Goal: Information Seeking & Learning: Check status

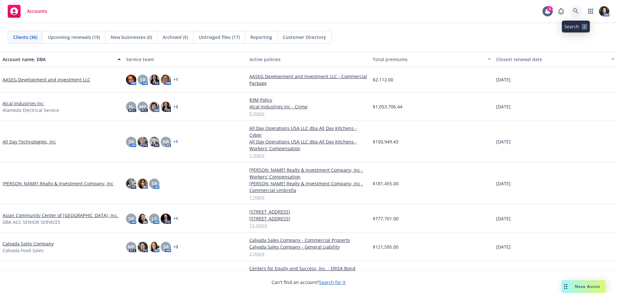
click at [577, 9] on icon at bounding box center [576, 11] width 6 height 6
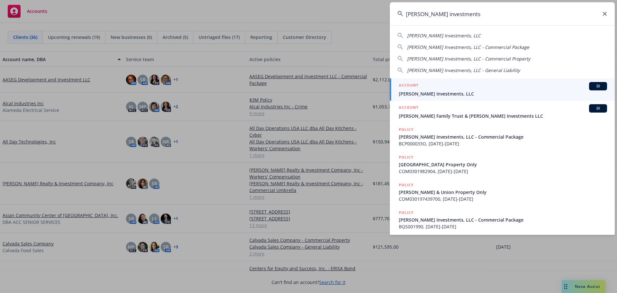
type input "monfredini investments"
click at [481, 84] on div "ACCOUNT BI" at bounding box center [503, 86] width 208 height 8
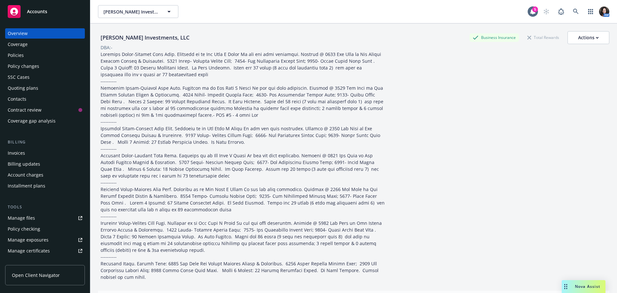
click at [42, 55] on div "Policies" at bounding box center [45, 55] width 75 height 10
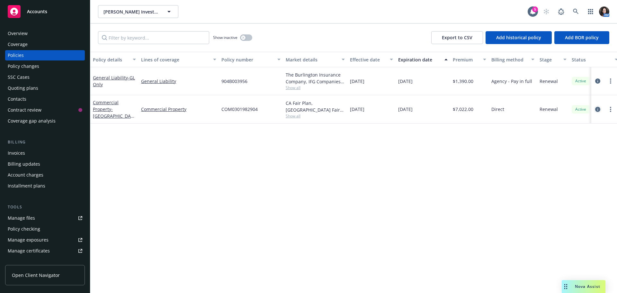
click at [597, 107] on icon "circleInformation" at bounding box center [597, 109] width 5 height 5
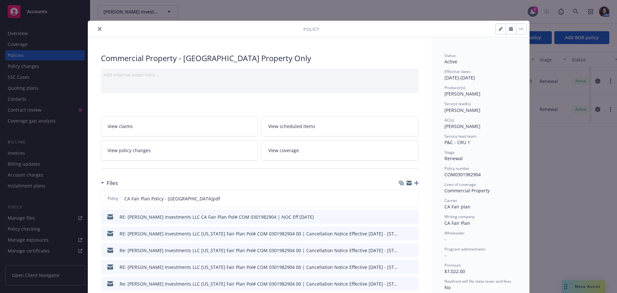
click at [415, 185] on div at bounding box center [409, 182] width 20 height 5
click at [414, 185] on div at bounding box center [409, 182] width 20 height 5
click at [414, 184] on icon "button" at bounding box center [416, 183] width 4 height 4
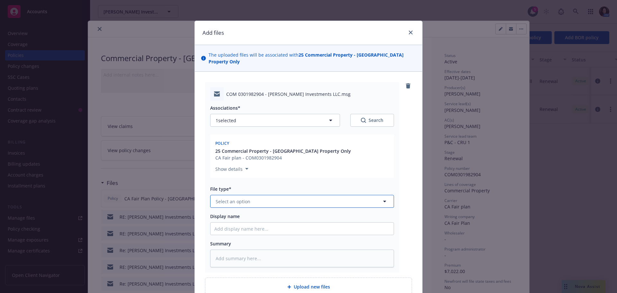
click at [222, 198] on span "Select an option" at bounding box center [233, 201] width 35 height 7
type input "email"
click at [220, 216] on span "Email" at bounding box center [223, 219] width 12 height 7
click at [230, 222] on input "Display name" at bounding box center [301, 228] width 183 height 12
type textarea "x"
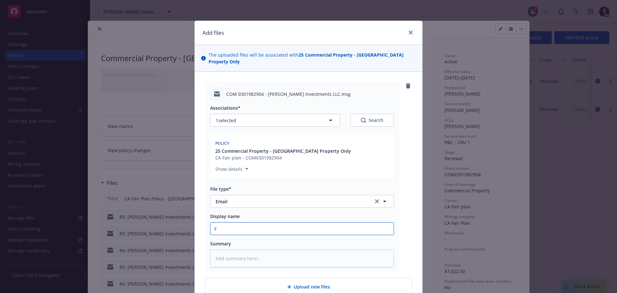
type input "F"
type textarea "x"
type input "Fr"
type textarea "x"
type input "Fro"
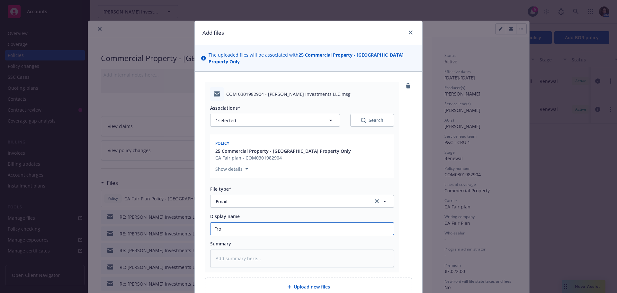
type textarea "x"
type input "From"
type textarea "x"
type input "From"
type textarea "x"
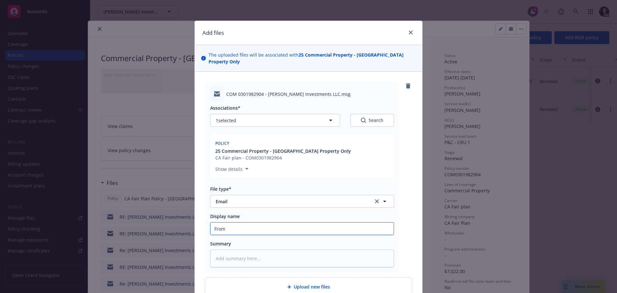
type input "From C"
type textarea "x"
type input "From CA"
type textarea "x"
type input "From CA D"
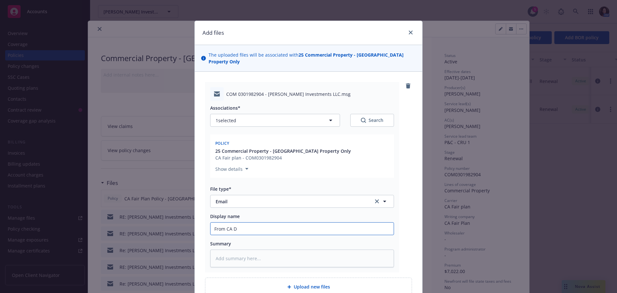
type textarea "x"
type input "From CA DF"
type textarea "x"
type input "From CA DFa"
type textarea "x"
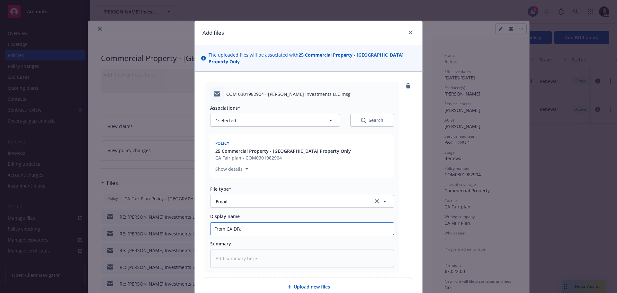
type input "From CA DF"
type textarea "x"
type input "From CA D"
type textarea "x"
type input "From CA"
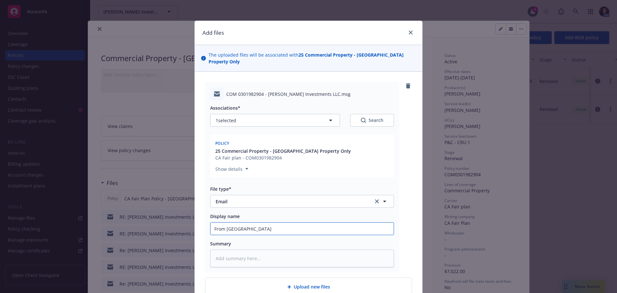
type textarea "x"
type input "From CA F"
type textarea "x"
type input "From CA Fa"
type textarea "x"
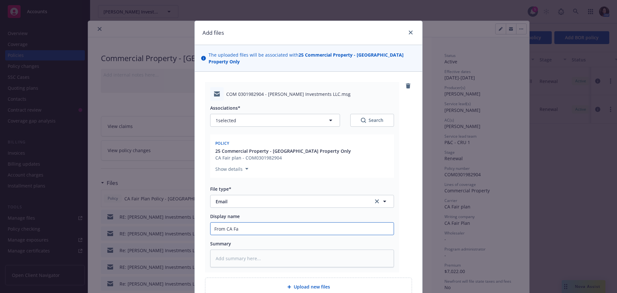
type input "From CA Fai"
type textarea "x"
type input "From CA Fair"
type textarea "x"
type input "From CA Fair"
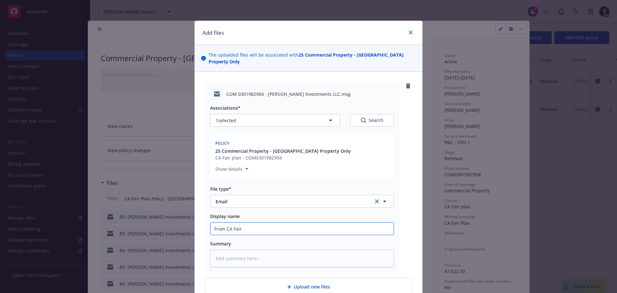
type textarea "x"
type input "From CA Fair P"
type textarea "x"
type input "From CA Fair Pl"
type textarea "x"
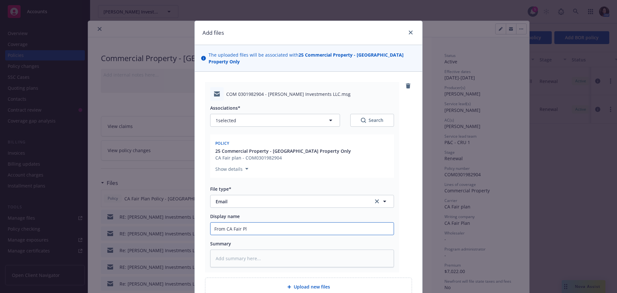
type input "From CA Fair Pla"
type textarea "x"
type input "From CA Fair Plan"
type textarea "x"
type input "From CA Fair Plan:"
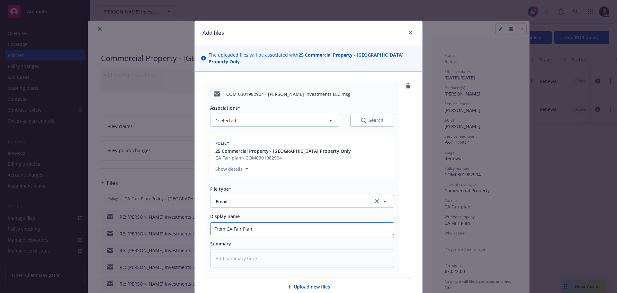
type textarea "x"
type input "From CA Fair Plan:"
type textarea "x"
type input "From CA Fair Plan: i"
type textarea "x"
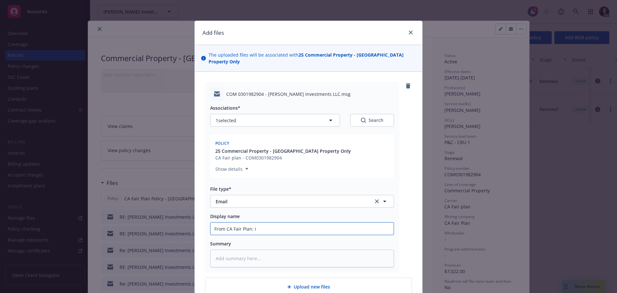
type input "From CA Fair Plan: in"
type textarea "x"
type input "From CA Fair Plan: ins"
type textarea "x"
type input "From CA Fair Plan: insp"
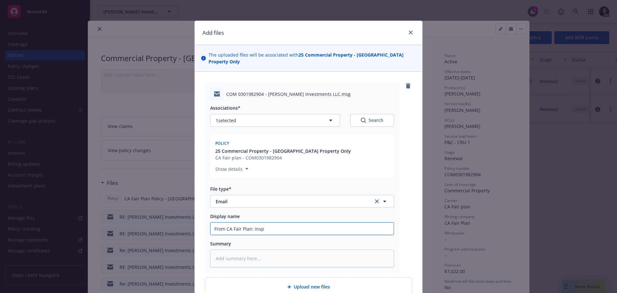
type textarea "x"
type input "From CA Fair Plan: inspe"
type textarea "x"
type input "From CA Fair Plan: inspec"
type textarea "x"
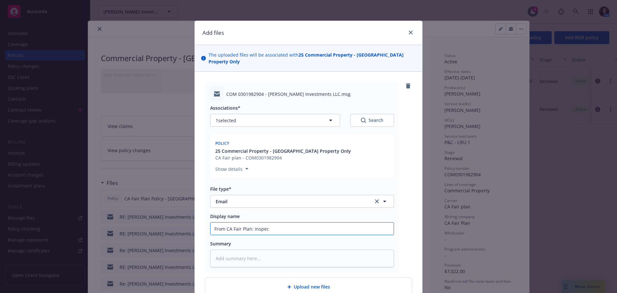
type input "From CA Fair Plan: inspect"
type textarea "x"
type input "From CA Fair Plan: inspecti"
type textarea "x"
type input "From CA Fair Plan: inspectio"
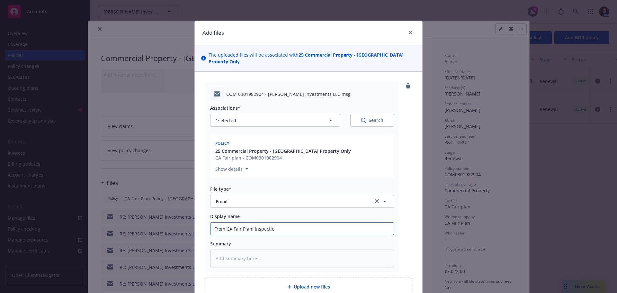
type textarea "x"
type input "From CA Fair Plan: inspection"
type textarea "x"
type input "From CA Fair Plan: inspection"
type textarea "x"
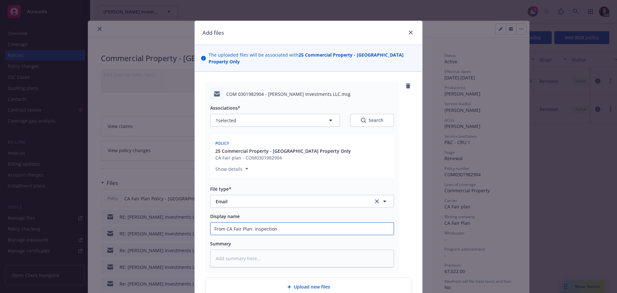
type input "From CA Fair Plan: inspection e"
type textarea "x"
type input "From CA Fair Plan: inspection ep"
type textarea "x"
type input "From CA Fair Plan: inspection epo"
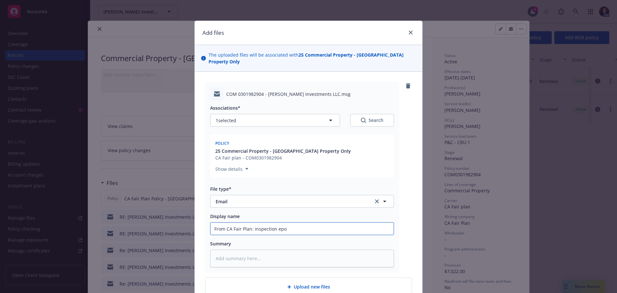
type textarea "x"
type input "From CA Fair Plan: inspection epor"
type textarea "x"
type input "From CA Fair Plan: inspection epo"
type textarea "x"
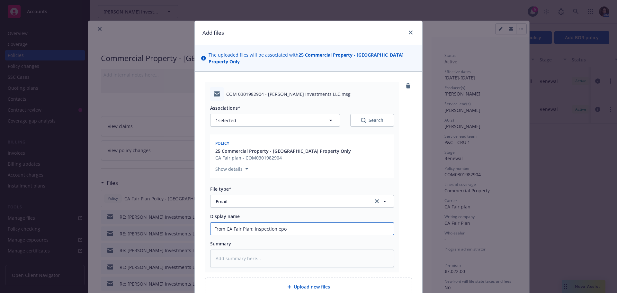
type input "From CA Fair Plan: inspection ep"
type textarea "x"
type input "From CA Fair Plan: inspection e"
type textarea "x"
type input "From CA Fair Plan: inspection"
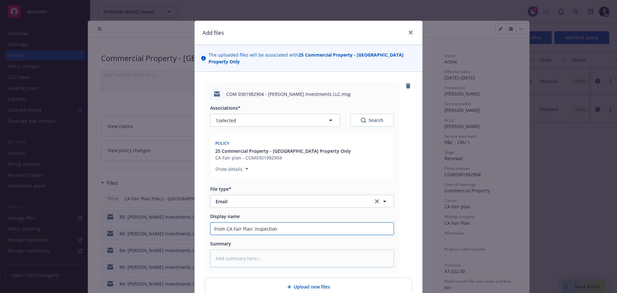
type textarea "x"
type input "From CA Fair Plan: inspection r"
type textarea "x"
type input "From CA Fair Plan: inspection rep"
type textarea "x"
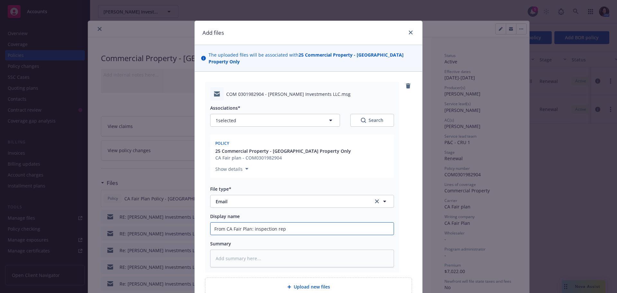
type input "From CA Fair Plan: inspection repo"
type textarea "x"
type input "From CA Fair Plan: inspection repor"
type textarea "x"
type input "From CA Fair Plan: inspection report"
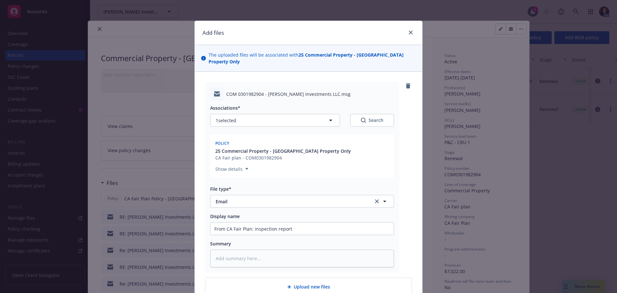
scroll to position [19, 0]
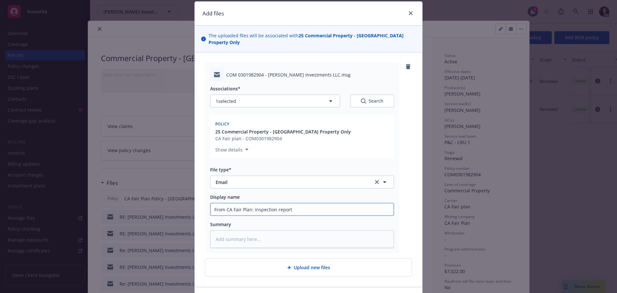
type textarea "x"
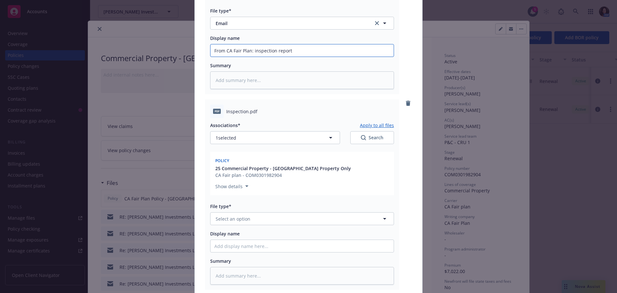
scroll to position [180, 0]
click at [247, 210] on button "Select an option" at bounding box center [302, 216] width 184 height 13
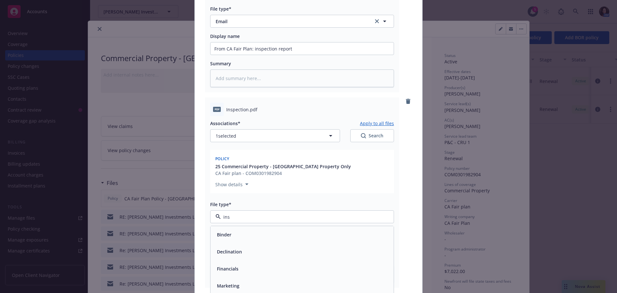
type input "insp"
click at [244, 231] on span "Inspection Report" at bounding box center [237, 234] width 40 height 7
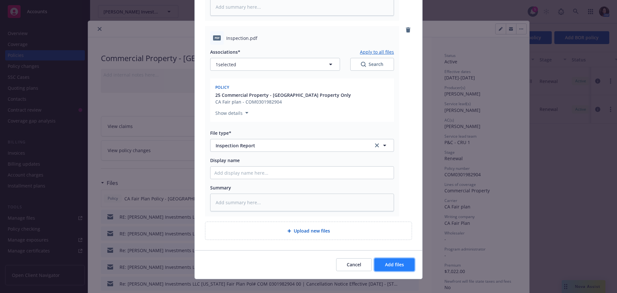
click at [390, 261] on span "Add files" at bounding box center [394, 264] width 19 height 6
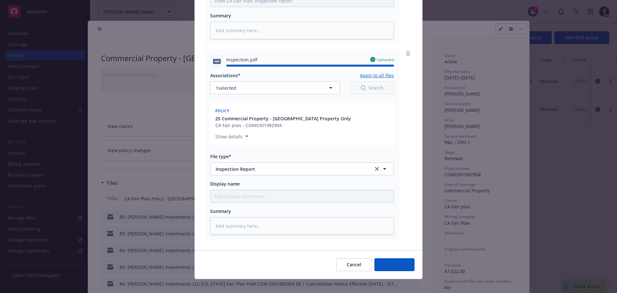
type textarea "x"
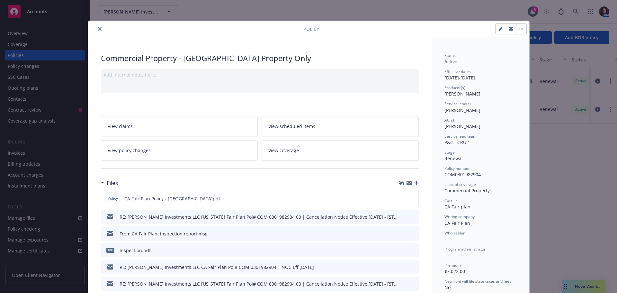
click at [93, 29] on div at bounding box center [197, 29] width 213 height 8
click at [98, 27] on icon "close" at bounding box center [100, 29] width 4 height 4
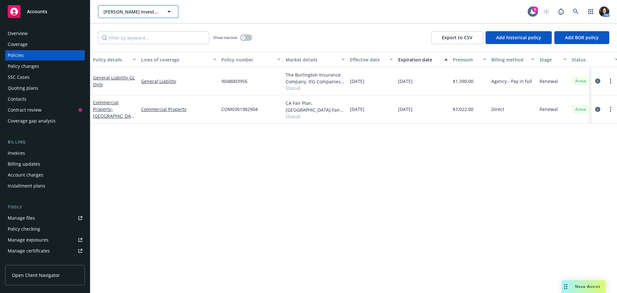
click at [130, 13] on span "[PERSON_NAME] Investments, LLC" at bounding box center [131, 11] width 56 height 7
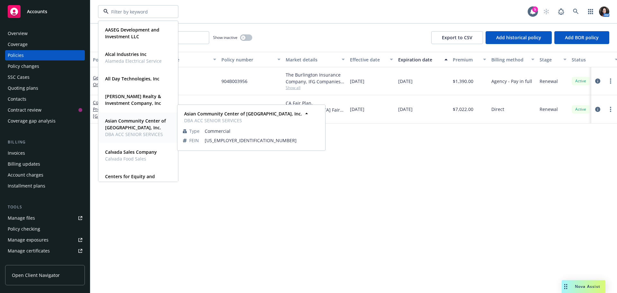
click at [116, 131] on span "DBA ACC SENIOR SERVICES" at bounding box center [137, 134] width 65 height 7
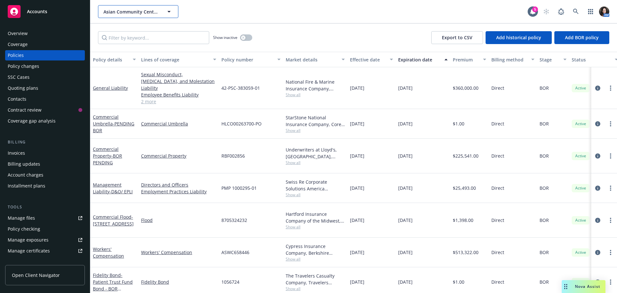
click at [135, 10] on span "Asian Community Center of [GEOGRAPHIC_DATA], Inc." at bounding box center [131, 11] width 56 height 7
click at [47, 28] on div "Overview" at bounding box center [45, 33] width 75 height 10
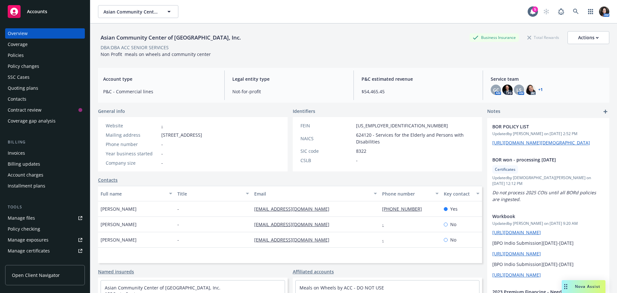
click at [35, 58] on div "Policies" at bounding box center [45, 55] width 75 height 10
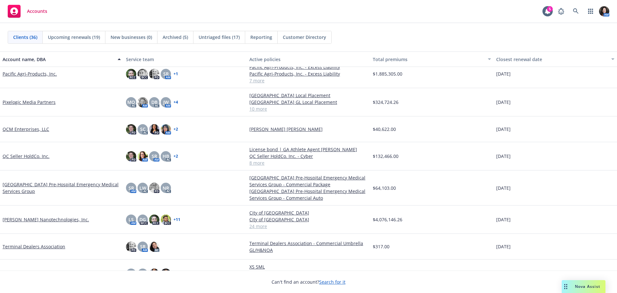
scroll to position [707, 0]
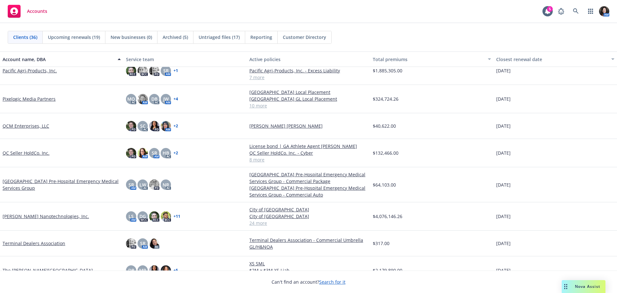
click at [11, 217] on link "[PERSON_NAME] Nanotechnologies, Inc." at bounding box center [46, 216] width 86 height 7
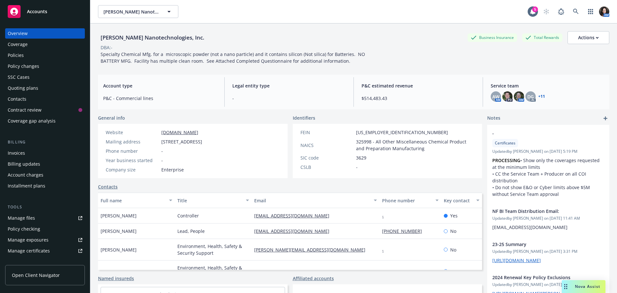
click at [24, 55] on div "Policies" at bounding box center [45, 55] width 75 height 10
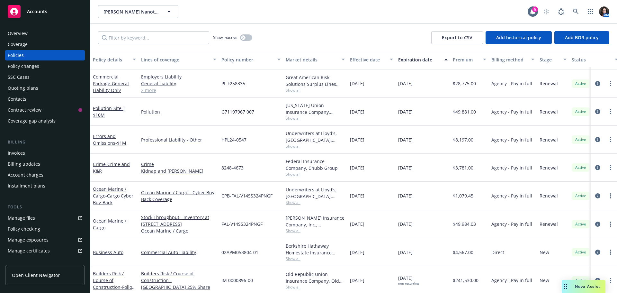
scroll to position [289, 0]
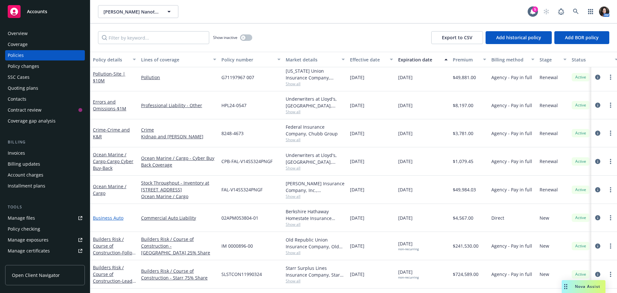
click at [101, 221] on link "Business Auto" at bounding box center [108, 218] width 31 height 6
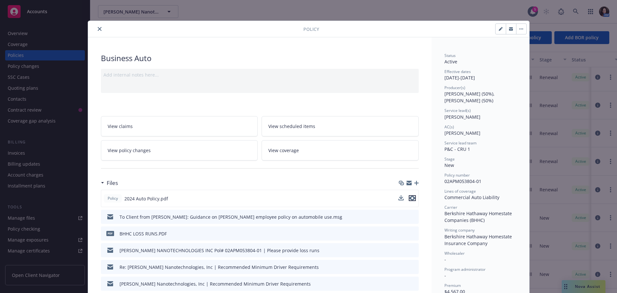
click at [410, 198] on icon "preview file" at bounding box center [412, 198] width 6 height 4
click at [98, 28] on icon "close" at bounding box center [100, 29] width 4 height 4
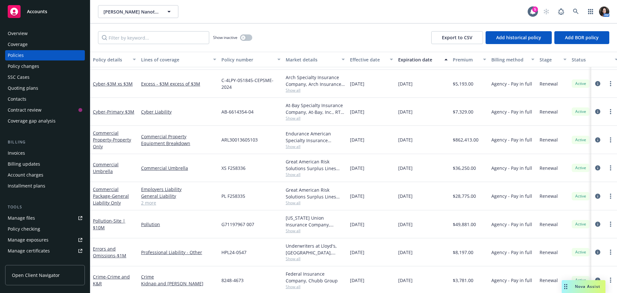
scroll to position [193, 0]
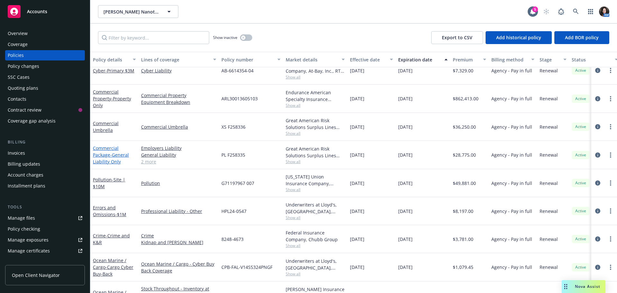
click at [108, 151] on link "Commercial Package - General Liability Only" at bounding box center [111, 155] width 36 height 20
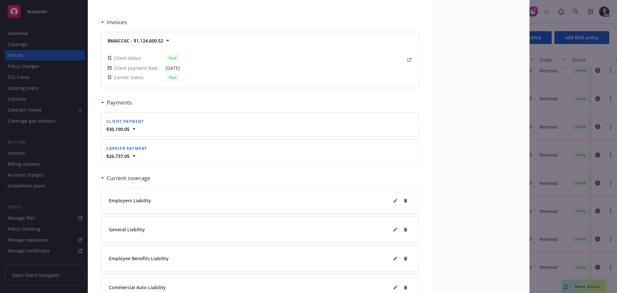
scroll to position [642, 0]
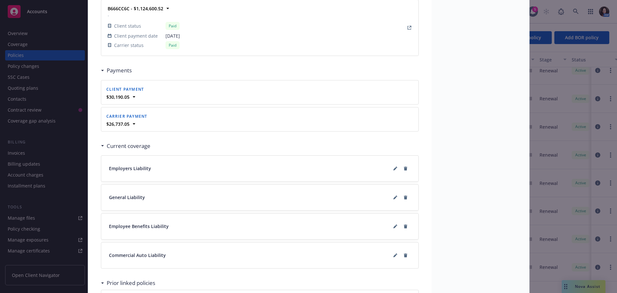
click at [323, 192] on div "General Liability" at bounding box center [260, 197] width 302 height 10
click at [319, 196] on div "General Liability" at bounding box center [260, 197] width 302 height 10
click at [390, 200] on button at bounding box center [395, 197] width 10 height 10
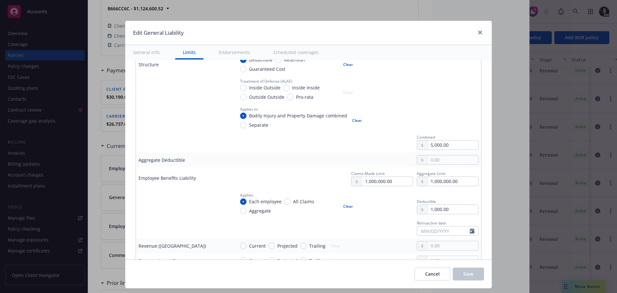
scroll to position [385, 0]
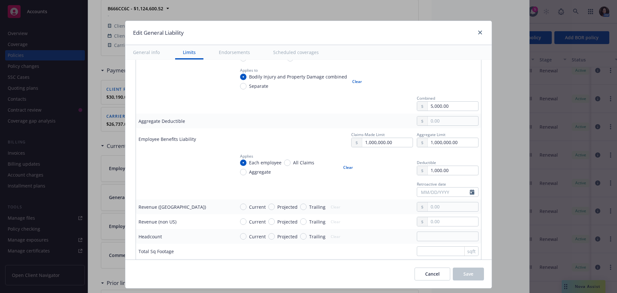
type textarea "x"
click at [476, 32] on link "close" at bounding box center [480, 33] width 8 height 8
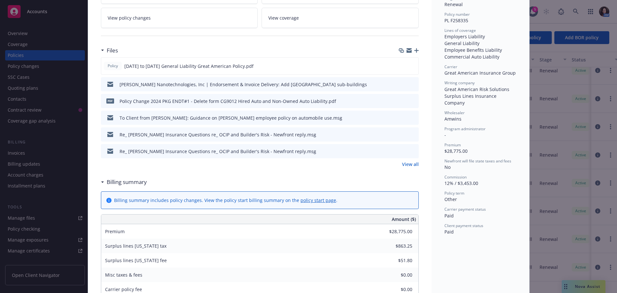
scroll to position [0, 0]
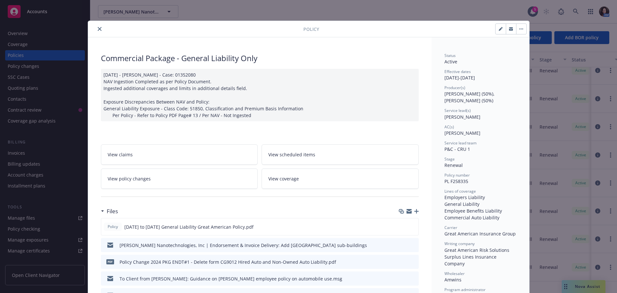
click at [98, 28] on icon "close" at bounding box center [100, 29] width 4 height 4
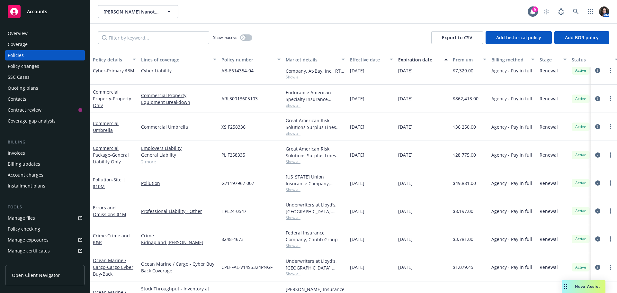
click at [297, 190] on span "Show all" at bounding box center [315, 189] width 59 height 5
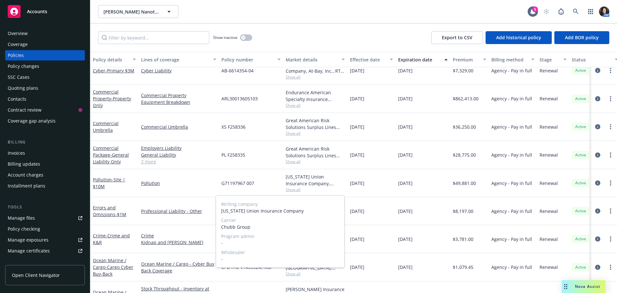
click at [297, 190] on span "Show all" at bounding box center [315, 189] width 59 height 5
